Goal: Task Accomplishment & Management: Manage account settings

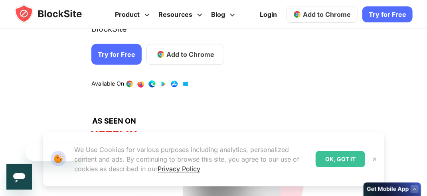
click at [148, 80] on link "1 / 4" at bounding box center [152, 84] width 8 height 8
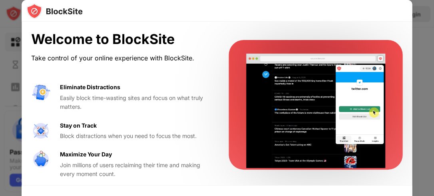
click at [382, 25] on div "Welcome to BlockSite Take control of your online experience with BlockSite. Eli…" at bounding box center [217, 105] width 390 height 167
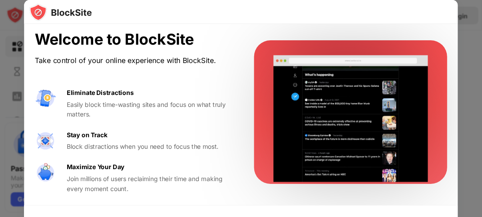
scroll to position [4, 0]
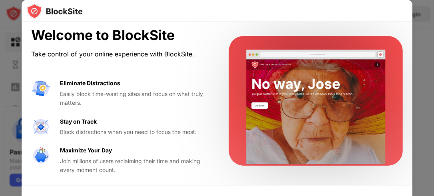
click at [426, 44] on div at bounding box center [217, 98] width 434 height 196
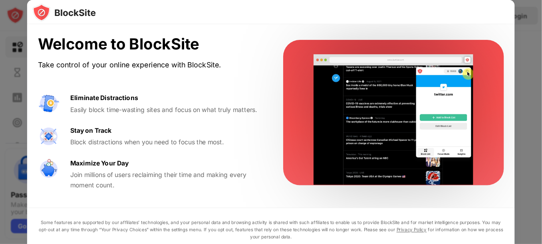
scroll to position [0, 0]
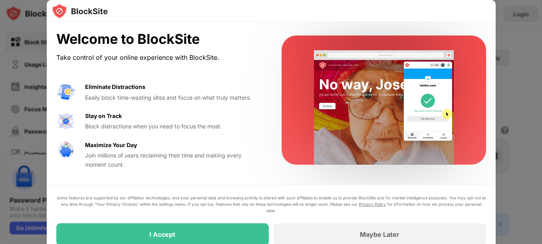
drag, startPoint x: 409, startPoint y: 0, endPoint x: 208, endPoint y: 241, distance: 313.4
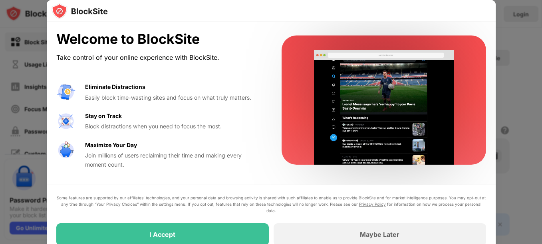
click at [208, 195] on div "I Accept" at bounding box center [162, 235] width 212 height 22
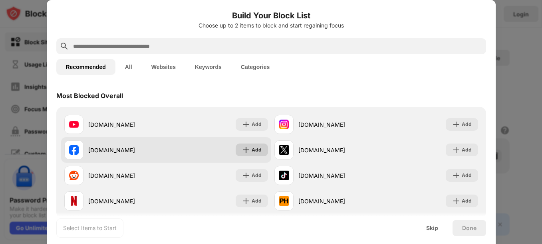
click at [240, 144] on div "Add" at bounding box center [252, 150] width 32 height 13
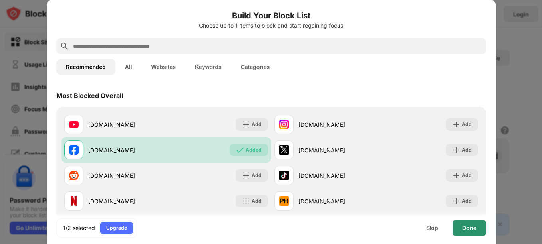
click at [433, 195] on div "Done" at bounding box center [469, 228] width 14 height 6
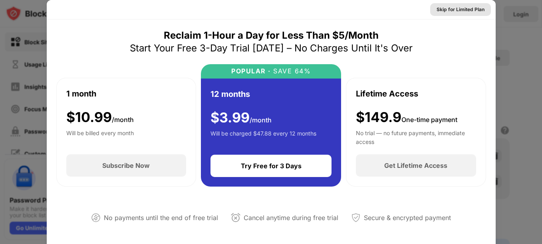
click at [433, 11] on div "Skip for Limited Plan" at bounding box center [461, 10] width 48 height 8
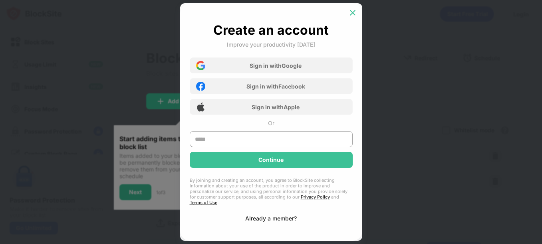
click at [351, 16] on img at bounding box center [353, 13] width 8 height 8
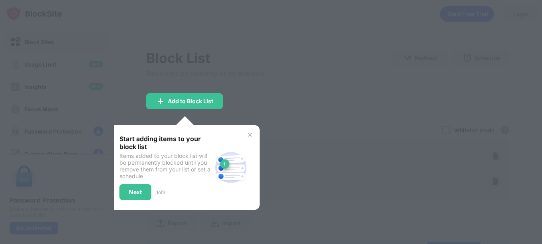
click at [252, 138] on div "Start adding items to your block list Items added to your block list will be pe…" at bounding box center [185, 167] width 150 height 85
click at [250, 136] on img at bounding box center [250, 135] width 6 height 6
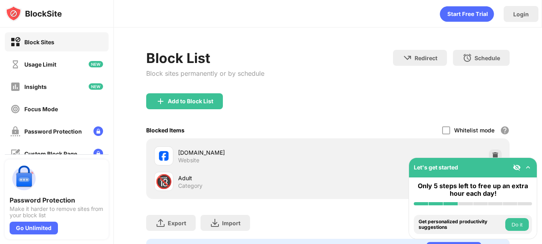
click at [433, 195] on button "Do it" at bounding box center [517, 224] width 24 height 13
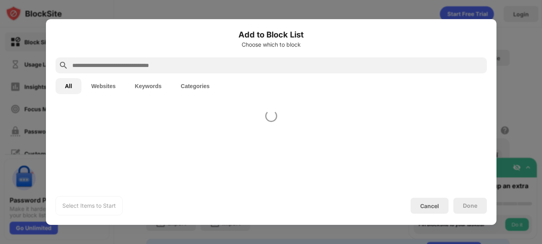
click at [433, 195] on div at bounding box center [271, 122] width 542 height 244
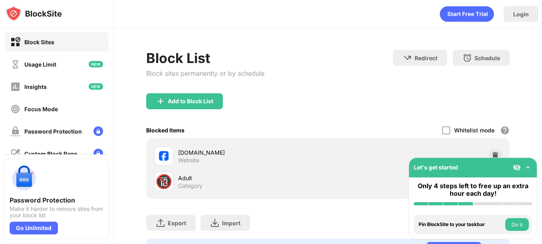
click at [433, 195] on button "Do it" at bounding box center [517, 224] width 24 height 13
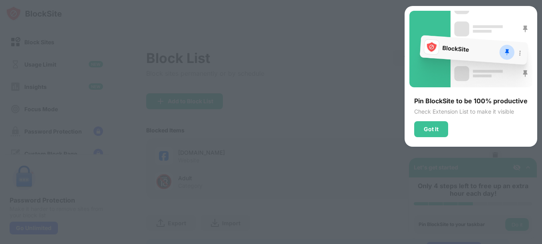
click at [433, 195] on div at bounding box center [271, 122] width 542 height 244
click at [433, 131] on div "Got It" at bounding box center [431, 129] width 15 height 6
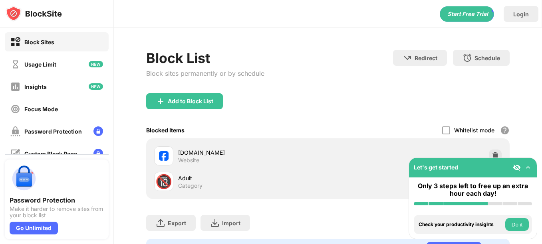
click at [433, 195] on button "Do it" at bounding box center [517, 224] width 24 height 13
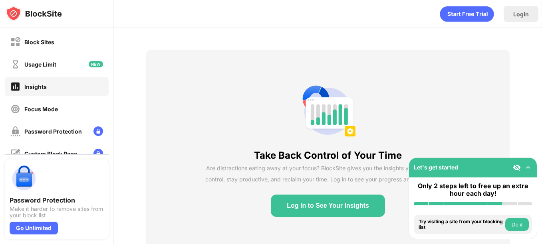
click at [433, 195] on button "Do it" at bounding box center [517, 224] width 24 height 13
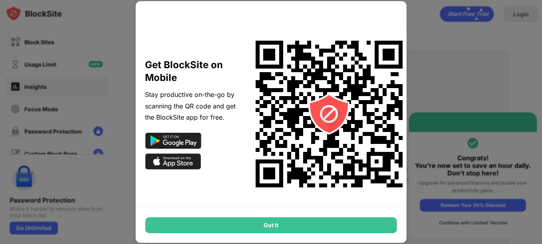
click at [377, 195] on div "Got It" at bounding box center [271, 226] width 252 height 16
